Goal: Information Seeking & Learning: Learn about a topic

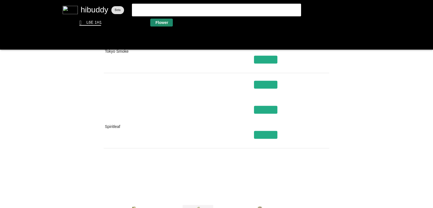
click at [165, 25] on flt-glass-pane at bounding box center [216, 104] width 433 height 208
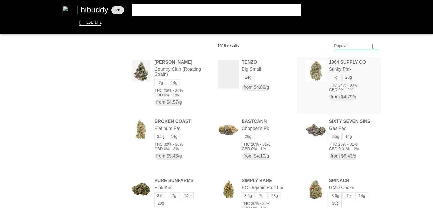
click at [334, 63] on flt-glass-pane at bounding box center [216, 104] width 433 height 208
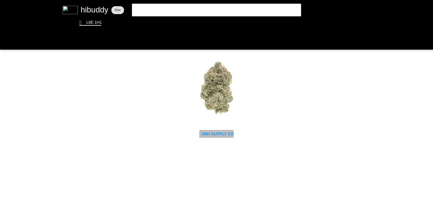
click at [222, 131] on flt-glass-pane at bounding box center [216, 104] width 433 height 208
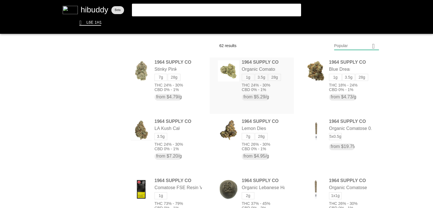
click at [282, 74] on flt-glass-pane at bounding box center [216, 104] width 433 height 208
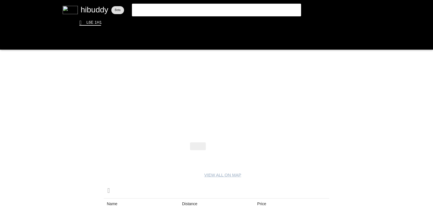
click at [235, 142] on flt-glass-pane at bounding box center [216, 104] width 433 height 208
click at [234, 145] on flt-glass-pane at bounding box center [216, 104] width 433 height 208
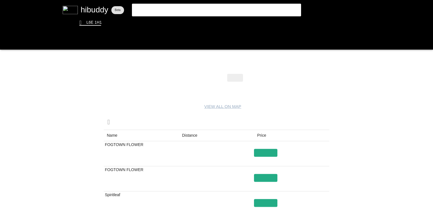
drag, startPoint x: 219, startPoint y: 83, endPoint x: 219, endPoint y: 77, distance: 5.4
click at [219, 77] on flt-glass-pane at bounding box center [216, 104] width 433 height 208
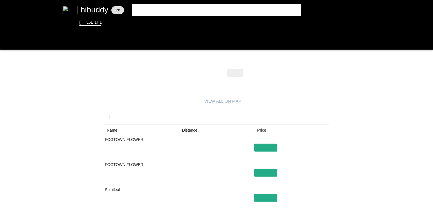
click at [219, 77] on flt-glass-pane at bounding box center [216, 104] width 433 height 208
click at [219, 72] on flt-glass-pane at bounding box center [216, 104] width 433 height 208
click at [188, 128] on flt-glass-pane at bounding box center [216, 104] width 433 height 208
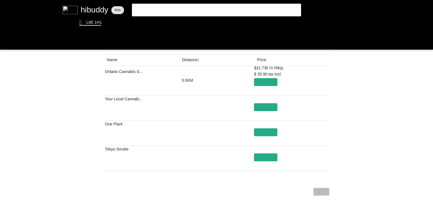
click at [323, 192] on flt-glass-pane at bounding box center [216, 104] width 433 height 208
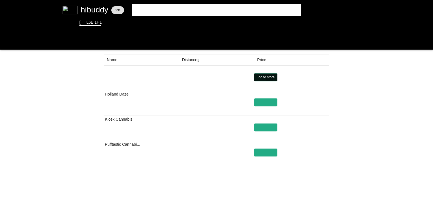
click at [270, 78] on flt-glass-pane at bounding box center [216, 104] width 433 height 208
click at [294, 12] on flt-glass-pane at bounding box center [216, 104] width 433 height 208
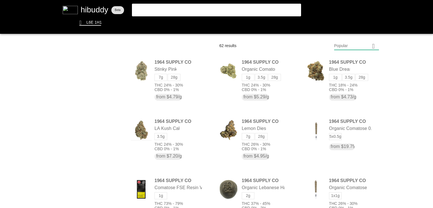
click at [206, 10] on flt-glass-pane at bounding box center [216, 104] width 433 height 208
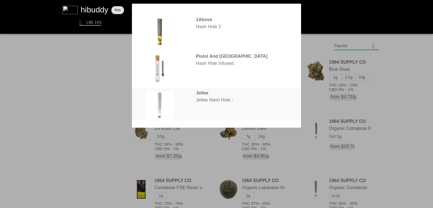
type input "hash hol"
click at [159, 109] on flt-glass-pane at bounding box center [216, 104] width 433 height 208
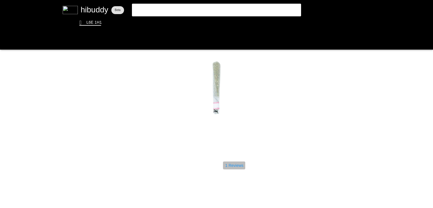
click at [233, 167] on flt-glass-pane at bounding box center [216, 104] width 433 height 208
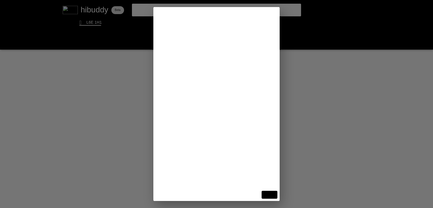
click at [276, 158] on flt-glass-pane at bounding box center [216, 104] width 433 height 208
click at [315, 127] on flt-glass-pane at bounding box center [216, 104] width 433 height 208
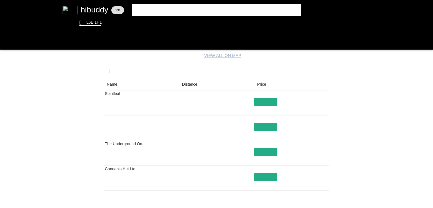
click at [186, 83] on flt-glass-pane at bounding box center [216, 104] width 433 height 208
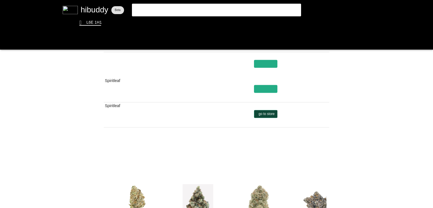
click at [269, 113] on flt-glass-pane at bounding box center [216, 104] width 433 height 208
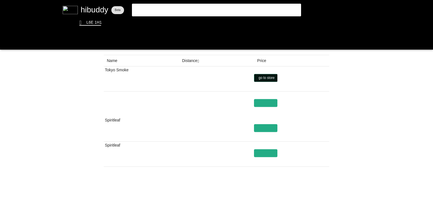
click at [266, 78] on flt-glass-pane at bounding box center [216, 104] width 433 height 208
click at [188, 60] on flt-glass-pane at bounding box center [216, 104] width 433 height 208
click at [320, 193] on flt-glass-pane at bounding box center [216, 104] width 433 height 208
click at [264, 78] on flt-glass-pane at bounding box center [216, 104] width 433 height 208
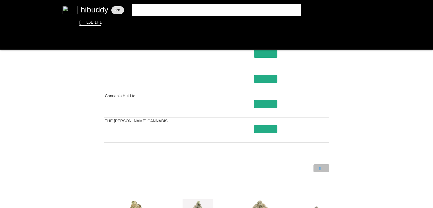
click at [320, 167] on flt-glass-pane at bounding box center [216, 104] width 433 height 208
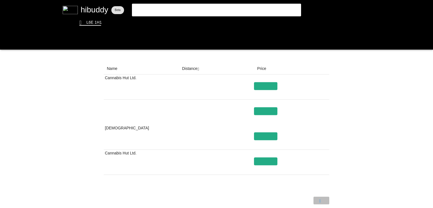
click at [318, 200] on flt-glass-pane at bounding box center [216, 104] width 433 height 208
click at [263, 135] on flt-glass-pane at bounding box center [216, 104] width 433 height 208
click at [322, 199] on flt-glass-pane at bounding box center [216, 104] width 433 height 208
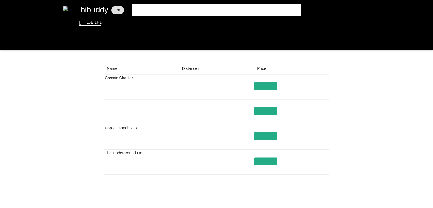
click at [193, 73] on flt-glass-pane at bounding box center [216, 104] width 433 height 208
